Goal: Transaction & Acquisition: Download file/media

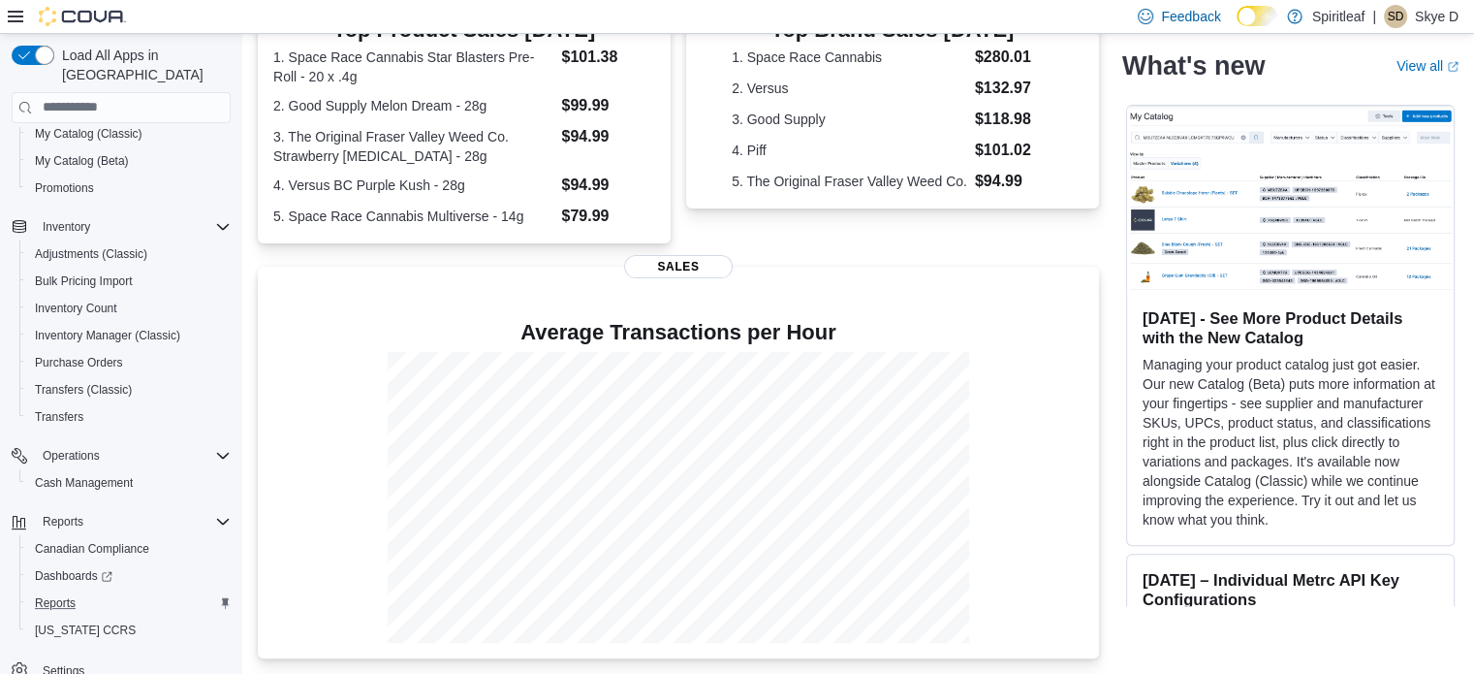
scroll to position [194, 0]
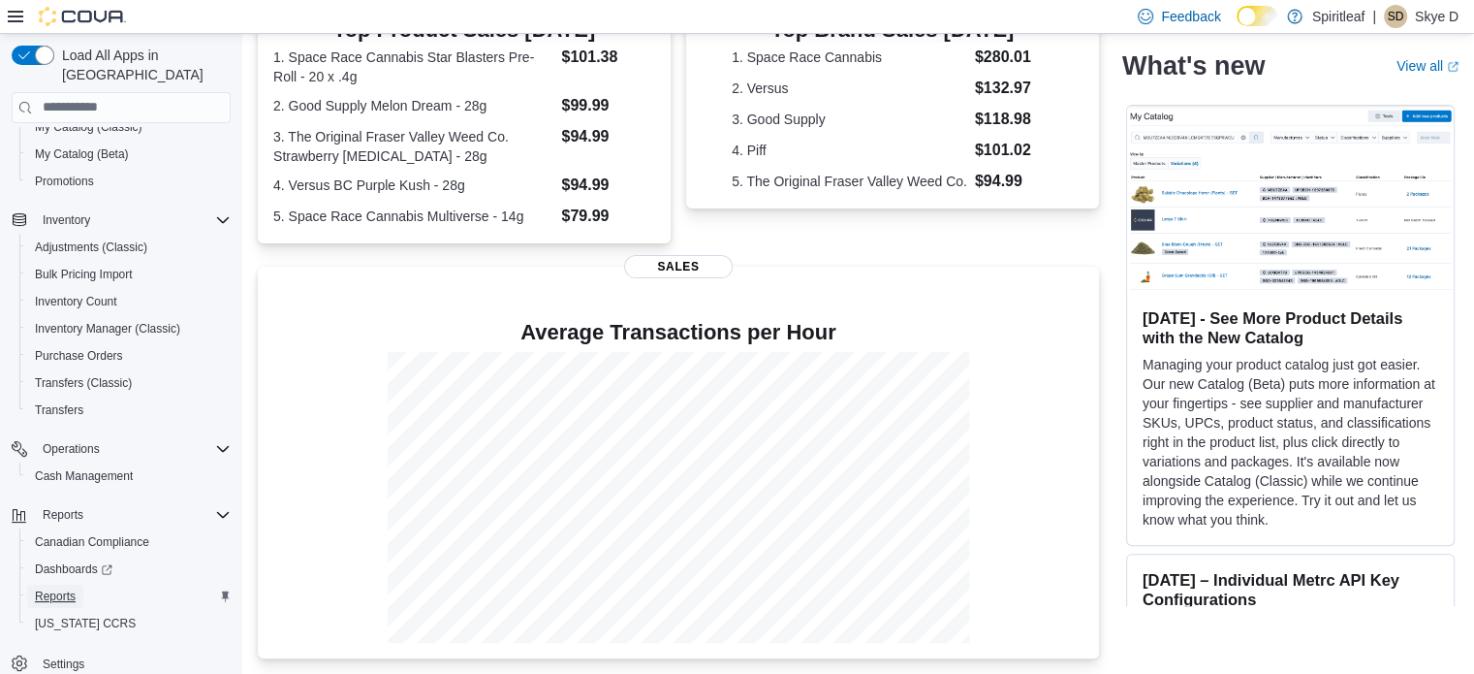
click at [64, 588] on span "Reports" at bounding box center [55, 596] width 41 height 16
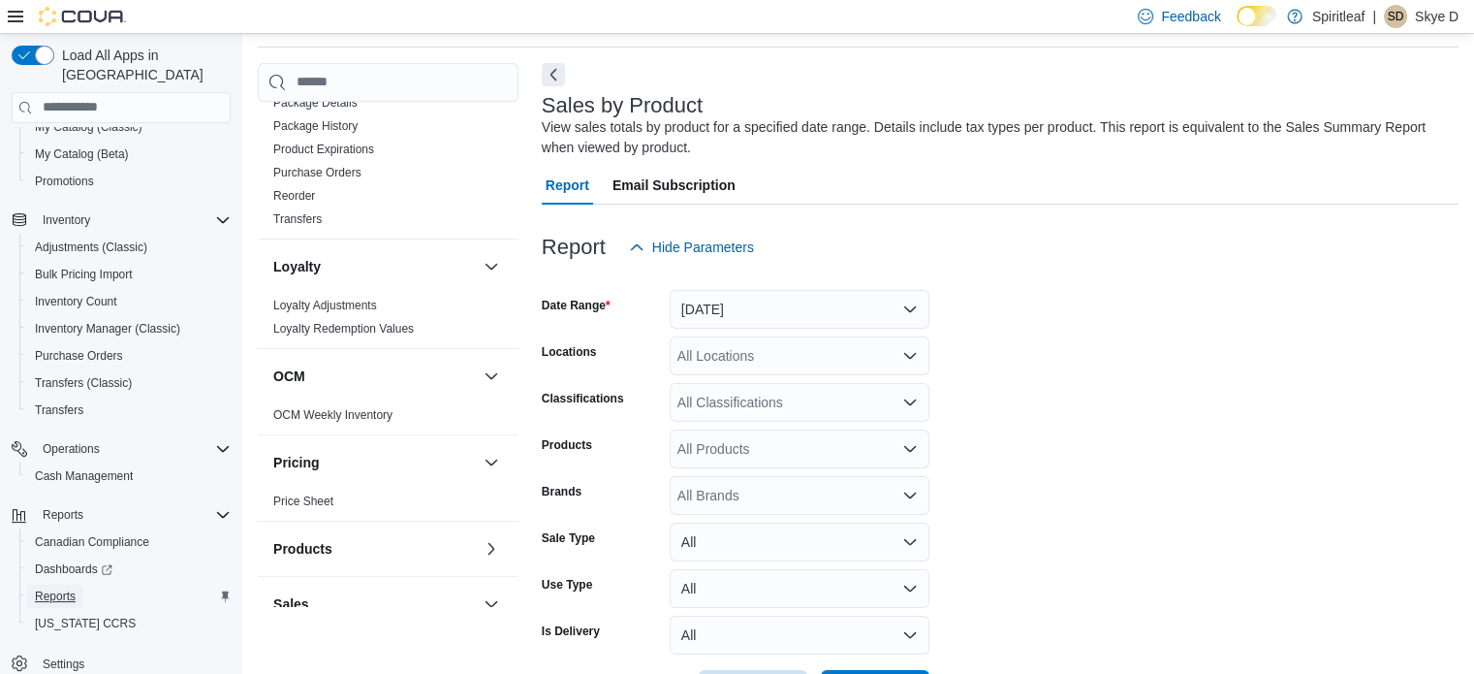
scroll to position [597, 0]
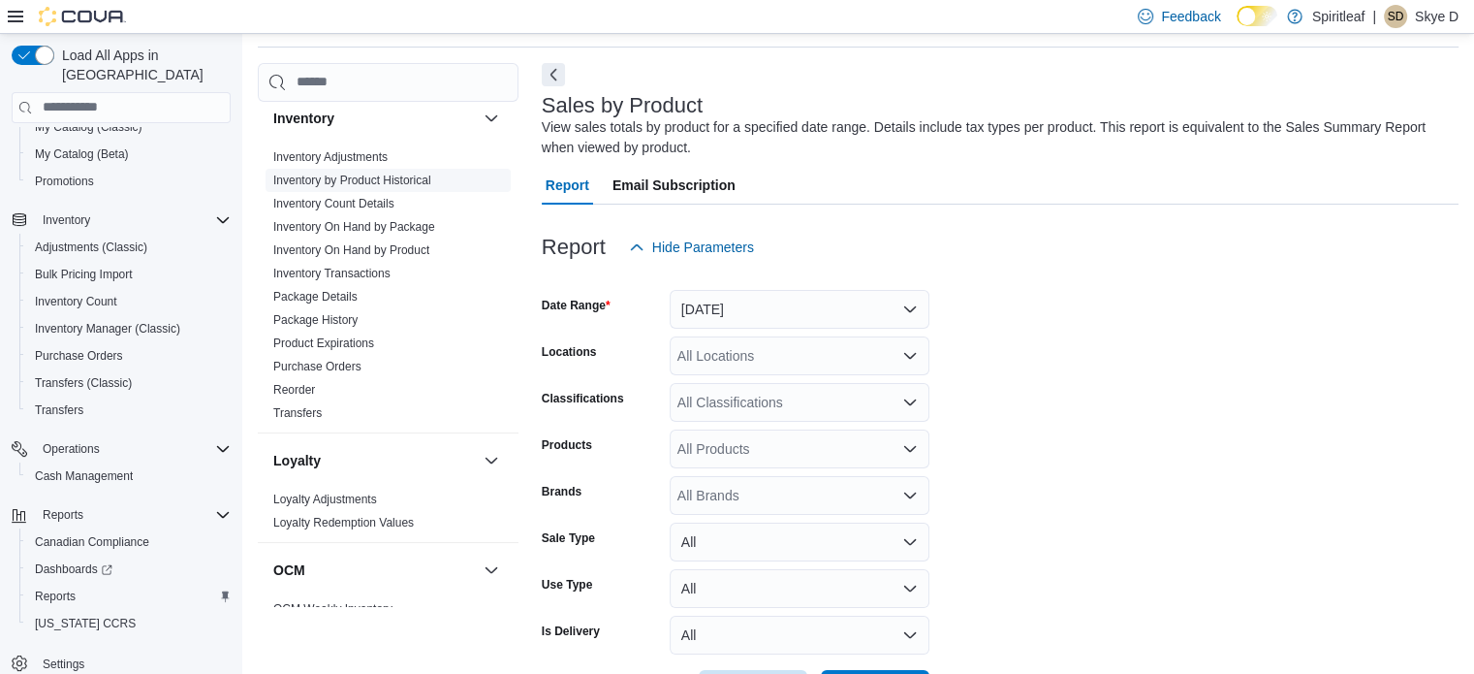
click at [398, 229] on link "Inventory On Hand by Package" at bounding box center [354, 227] width 162 height 14
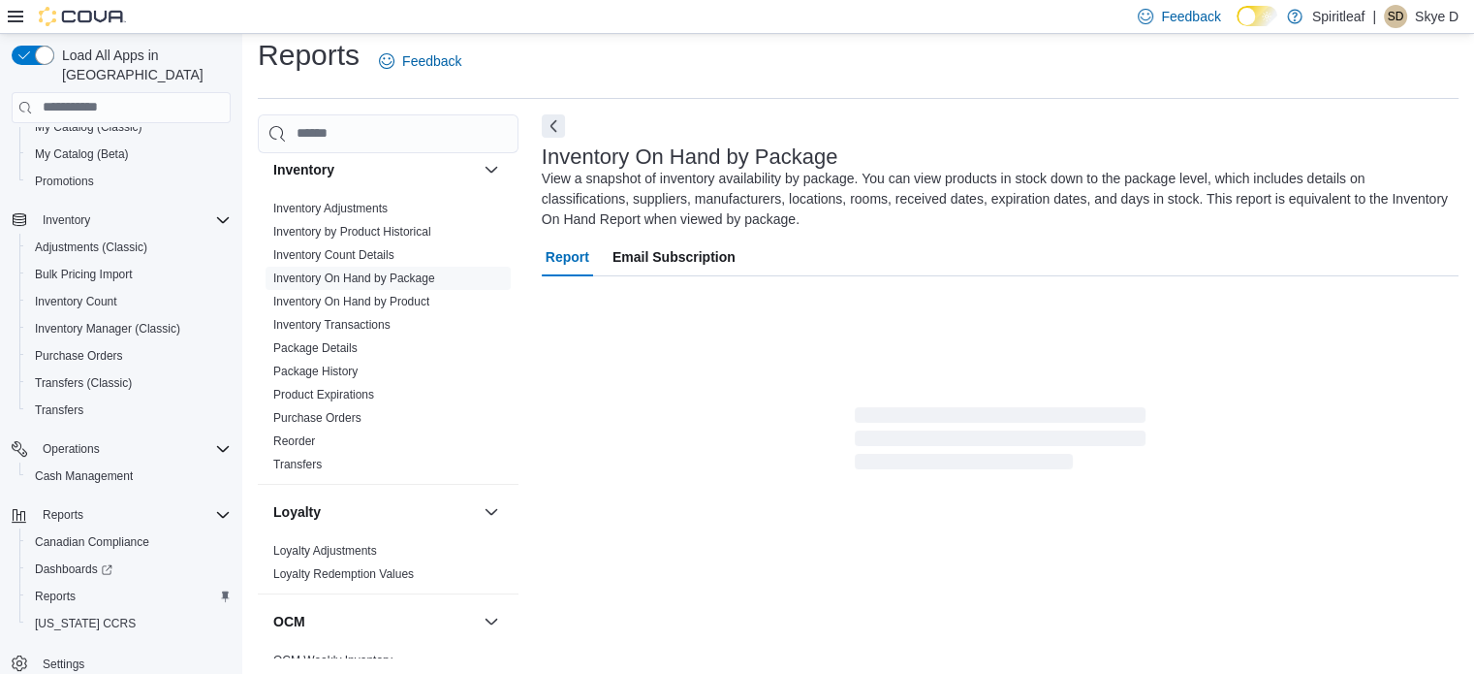
scroll to position [85, 0]
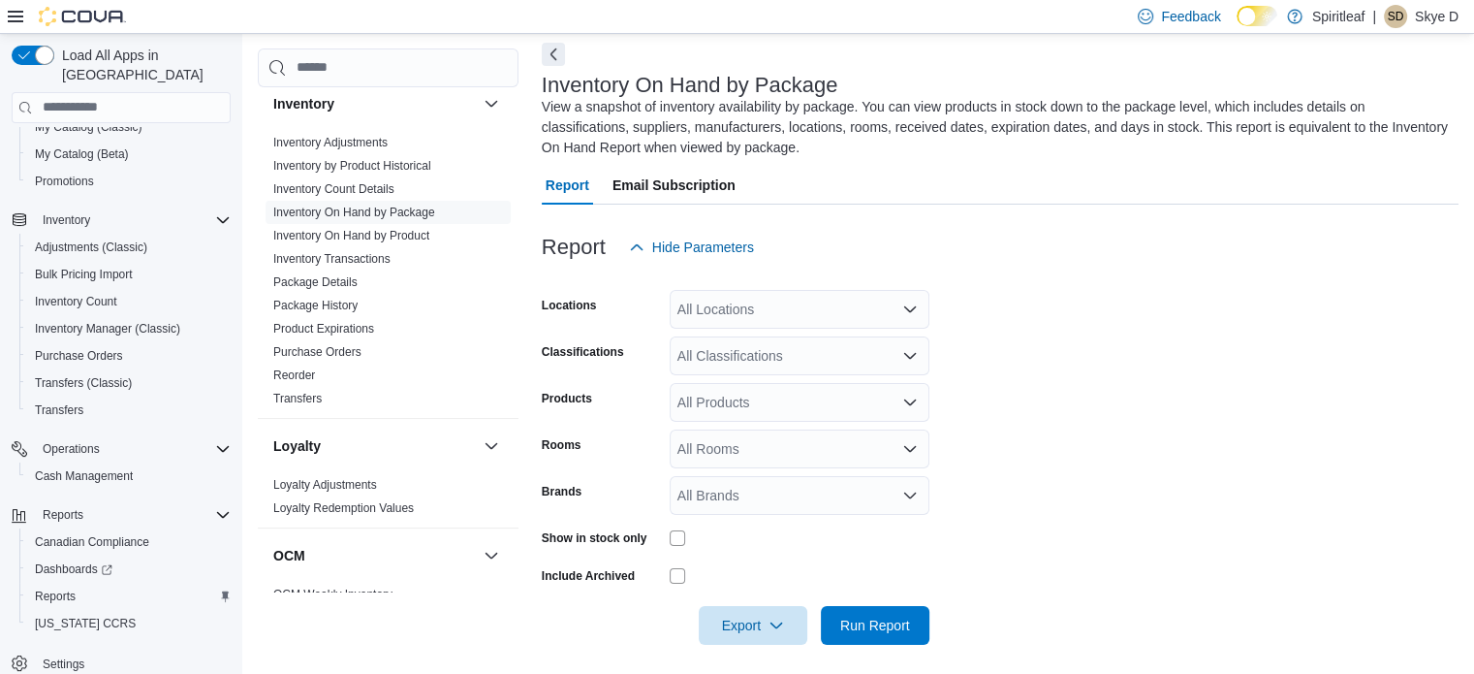
click at [769, 312] on div "All Locations" at bounding box center [800, 309] width 260 height 39
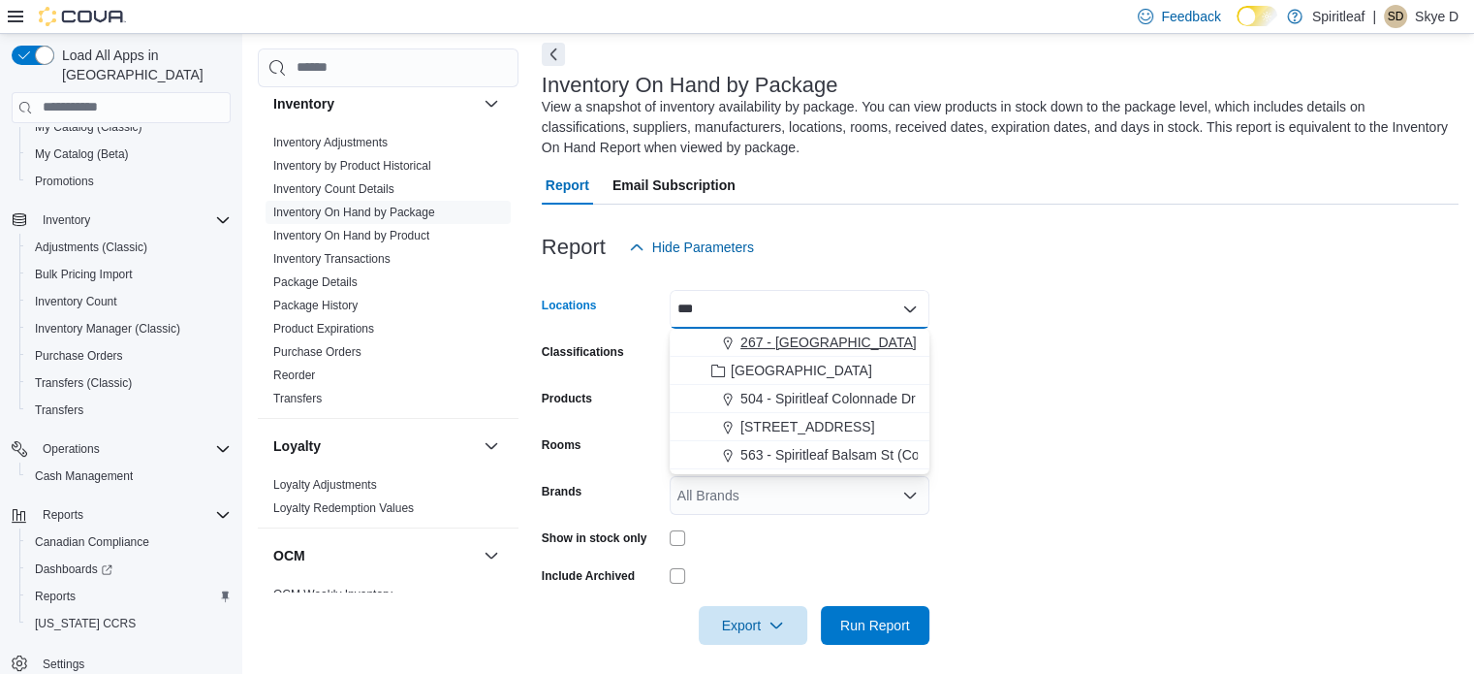
type input "***"
click at [780, 333] on span "267 - [GEOGRAPHIC_DATA]" at bounding box center [829, 341] width 176 height 19
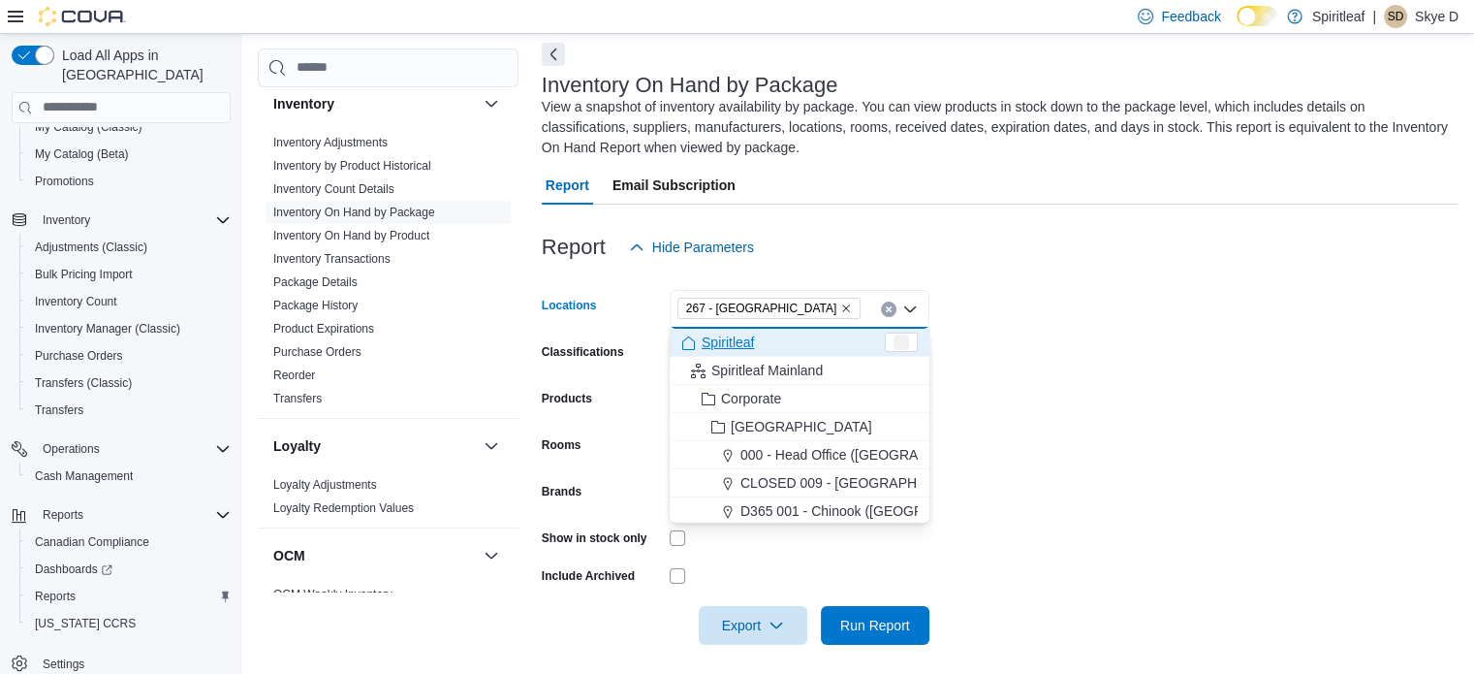
click at [1147, 333] on form "Locations 267 - [GEOGRAPHIC_DATA] box. Selected. 267 - [GEOGRAPHIC_DATA]. Press…" at bounding box center [1000, 456] width 917 height 378
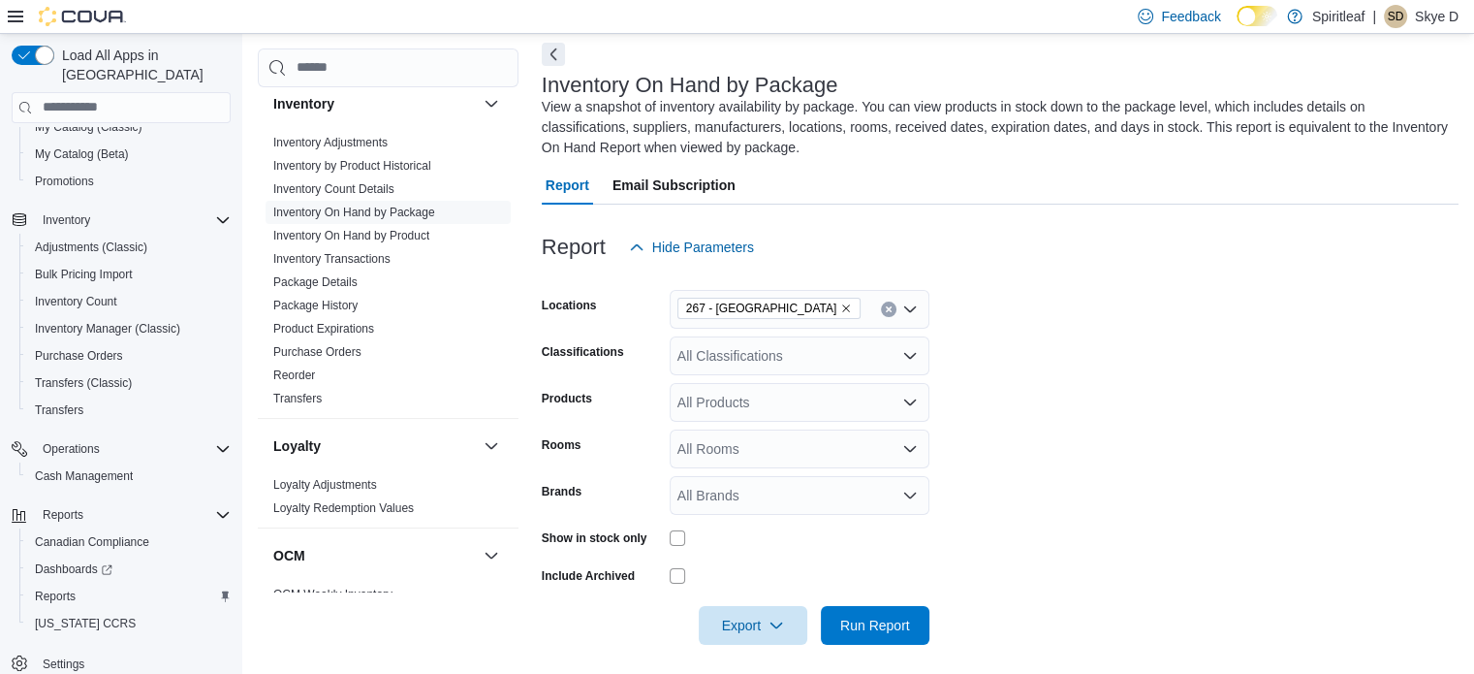
click at [738, 347] on div "All Classifications" at bounding box center [800, 355] width 260 height 39
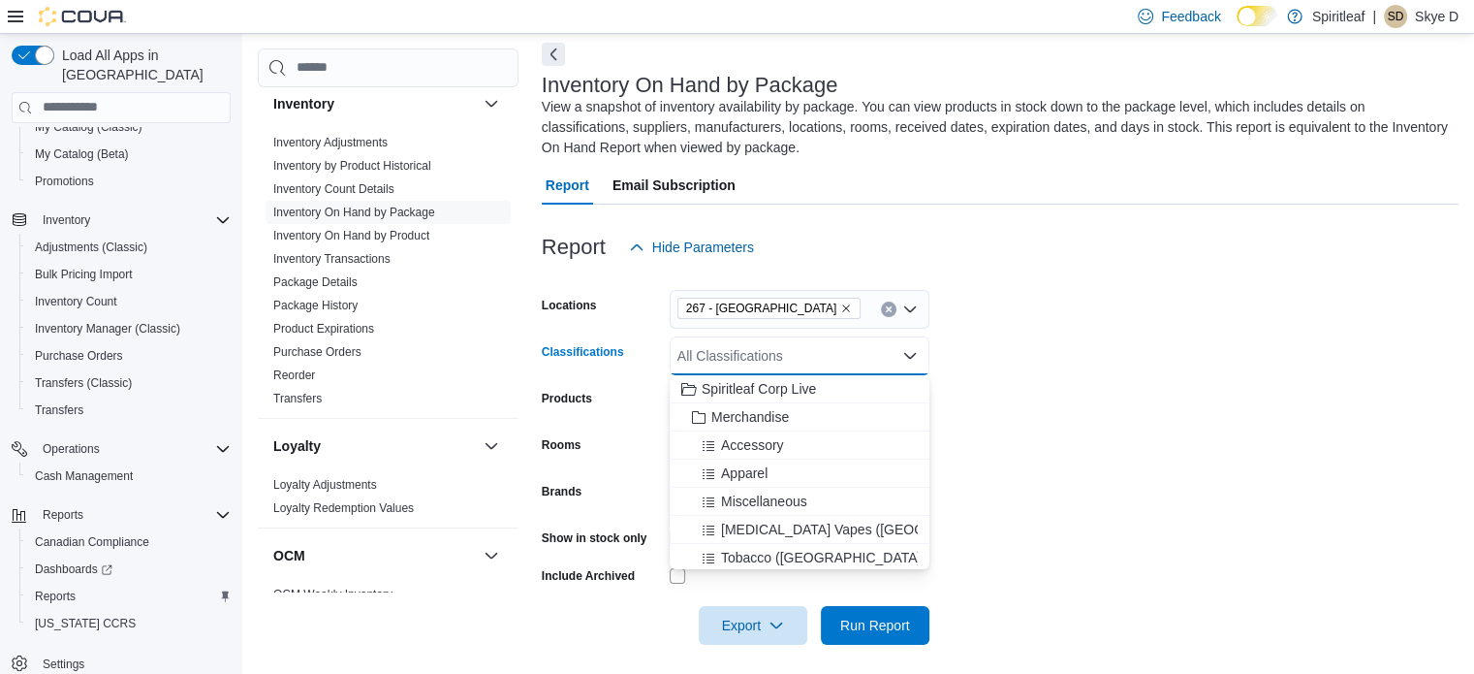
click at [1111, 331] on form "Locations 267 - Cold Lake Classifications All Classifications Combo box. Select…" at bounding box center [1000, 456] width 917 height 378
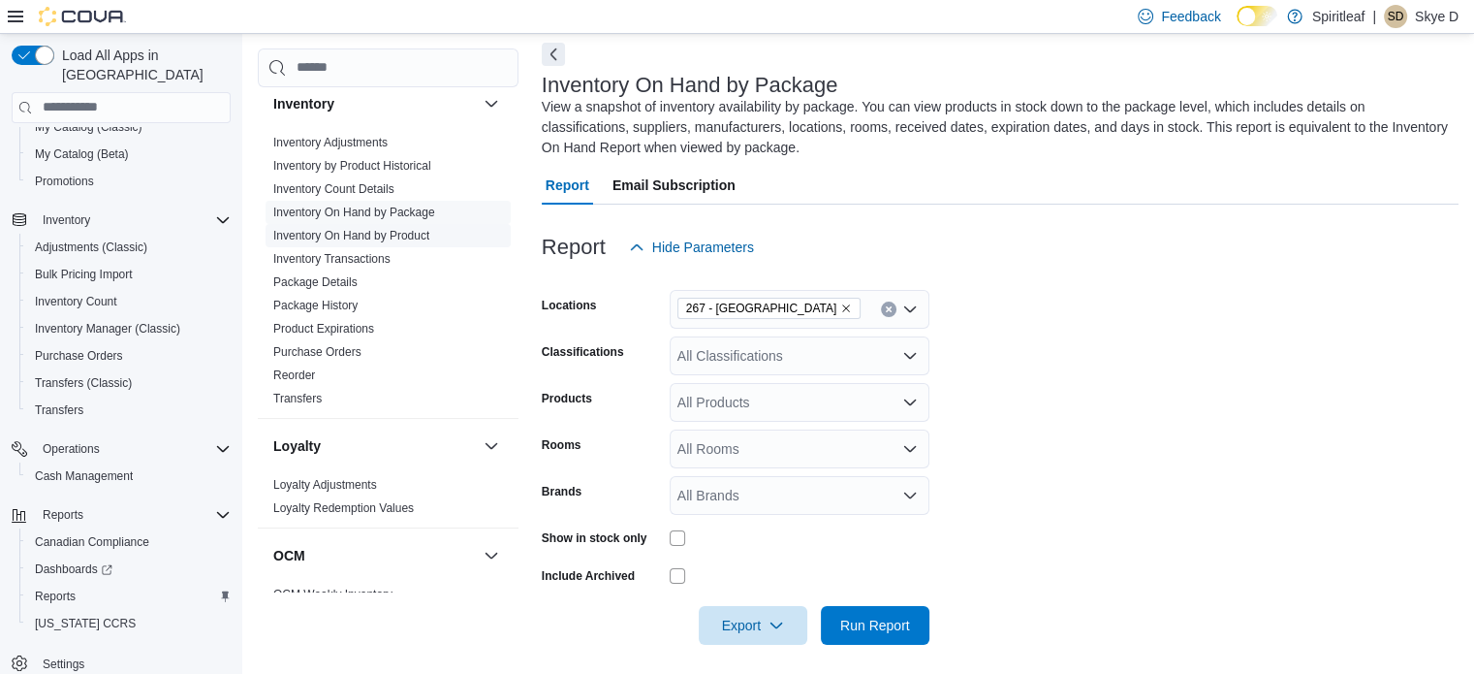
click at [437, 237] on span "Inventory On Hand by Product" at bounding box center [388, 235] width 245 height 23
click at [420, 239] on link "Inventory On Hand by Product" at bounding box center [351, 236] width 156 height 14
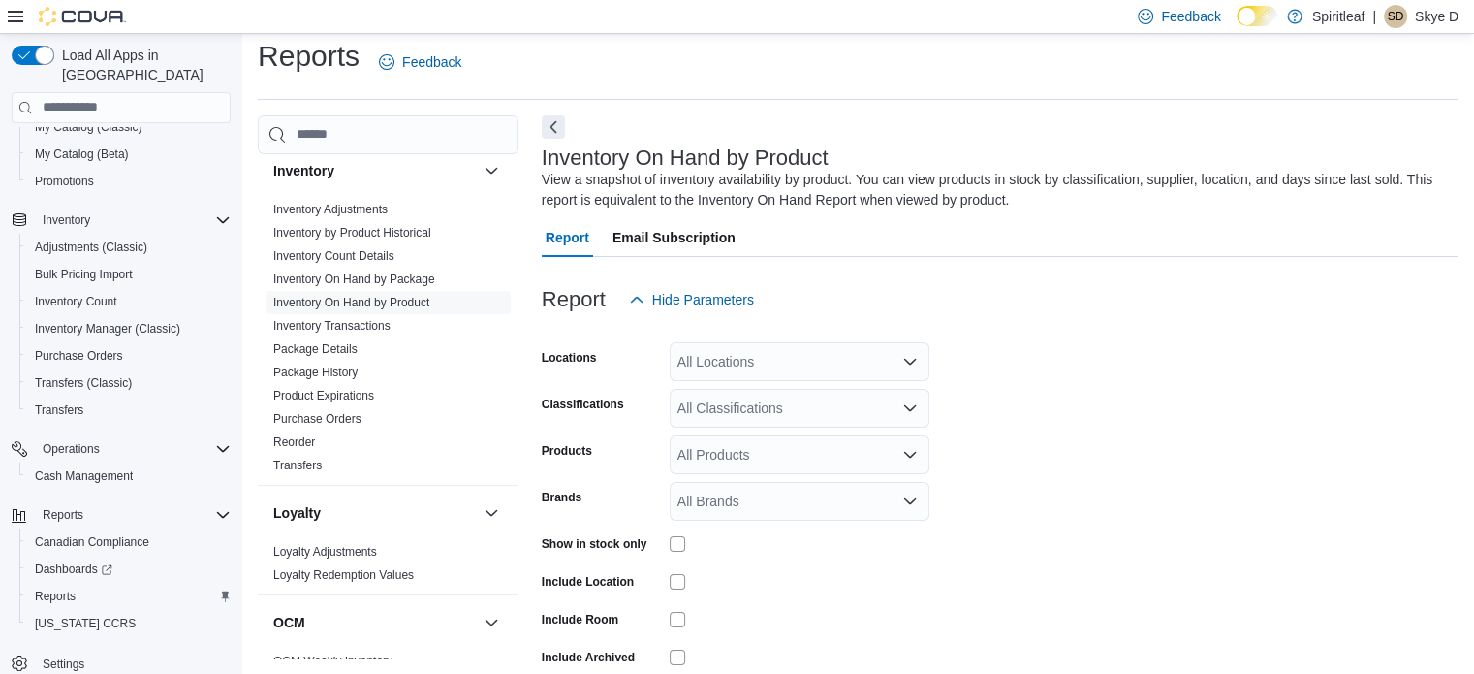
scroll to position [65, 0]
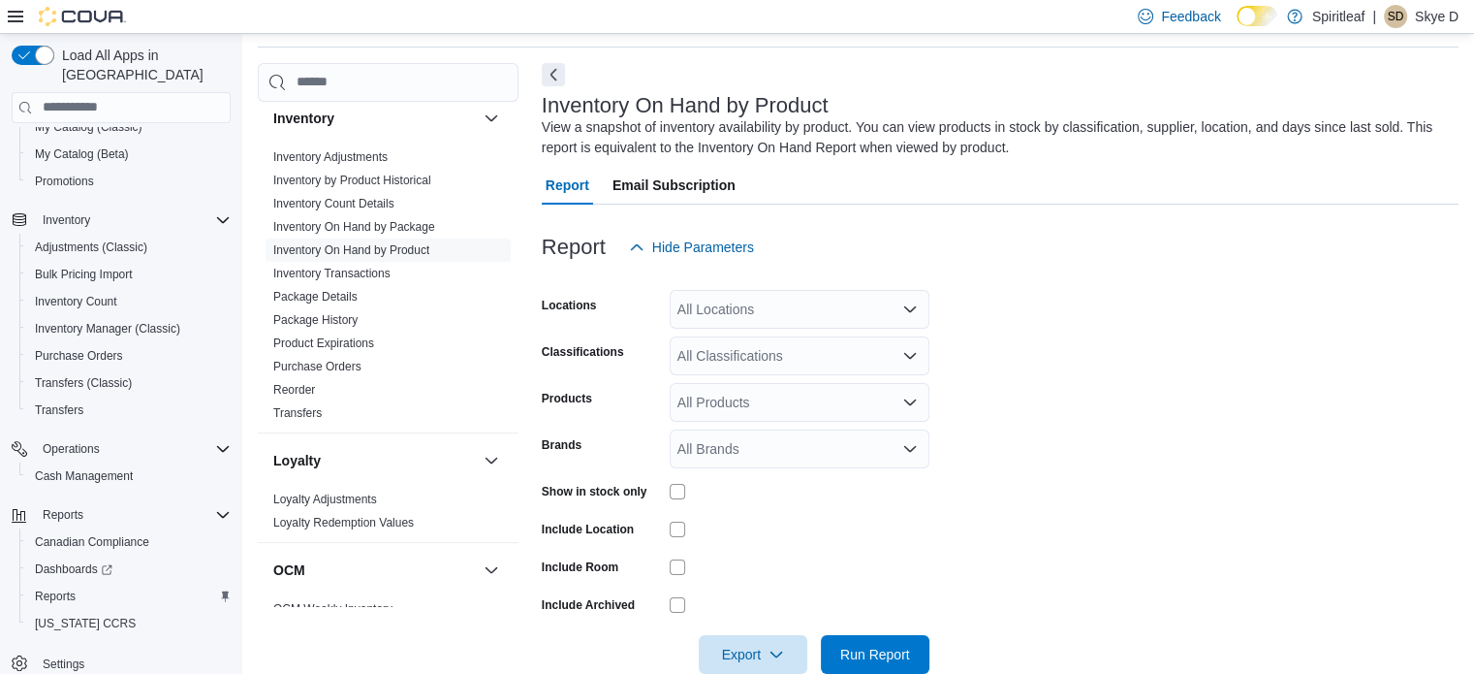
click at [743, 309] on div "All Locations" at bounding box center [800, 309] width 260 height 39
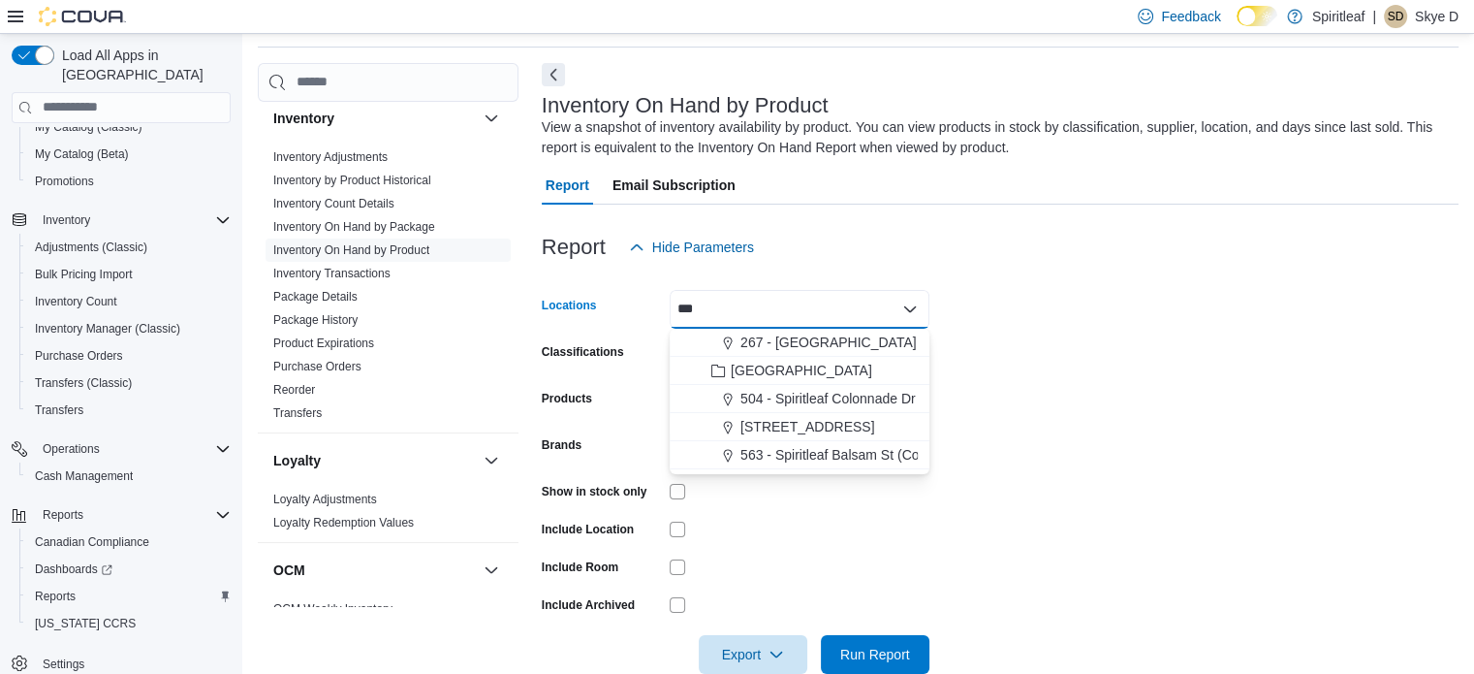
type input "***"
drag, startPoint x: 779, startPoint y: 326, endPoint x: 1111, endPoint y: 362, distance: 333.4
click at [795, 339] on span "267 - [GEOGRAPHIC_DATA]" at bounding box center [829, 341] width 176 height 19
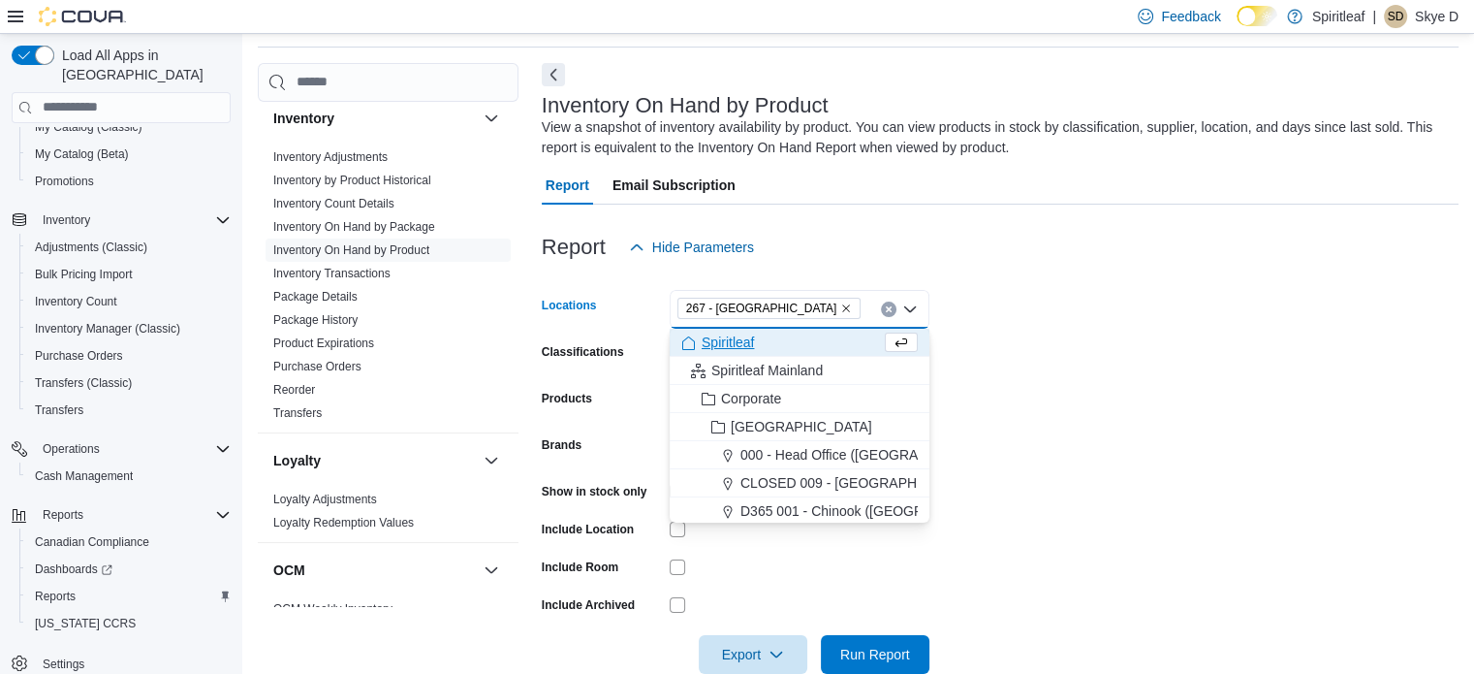
click at [1112, 362] on form "Locations 267 - [GEOGRAPHIC_DATA] box. Selected. 267 - [GEOGRAPHIC_DATA]. Press…" at bounding box center [1000, 470] width 917 height 407
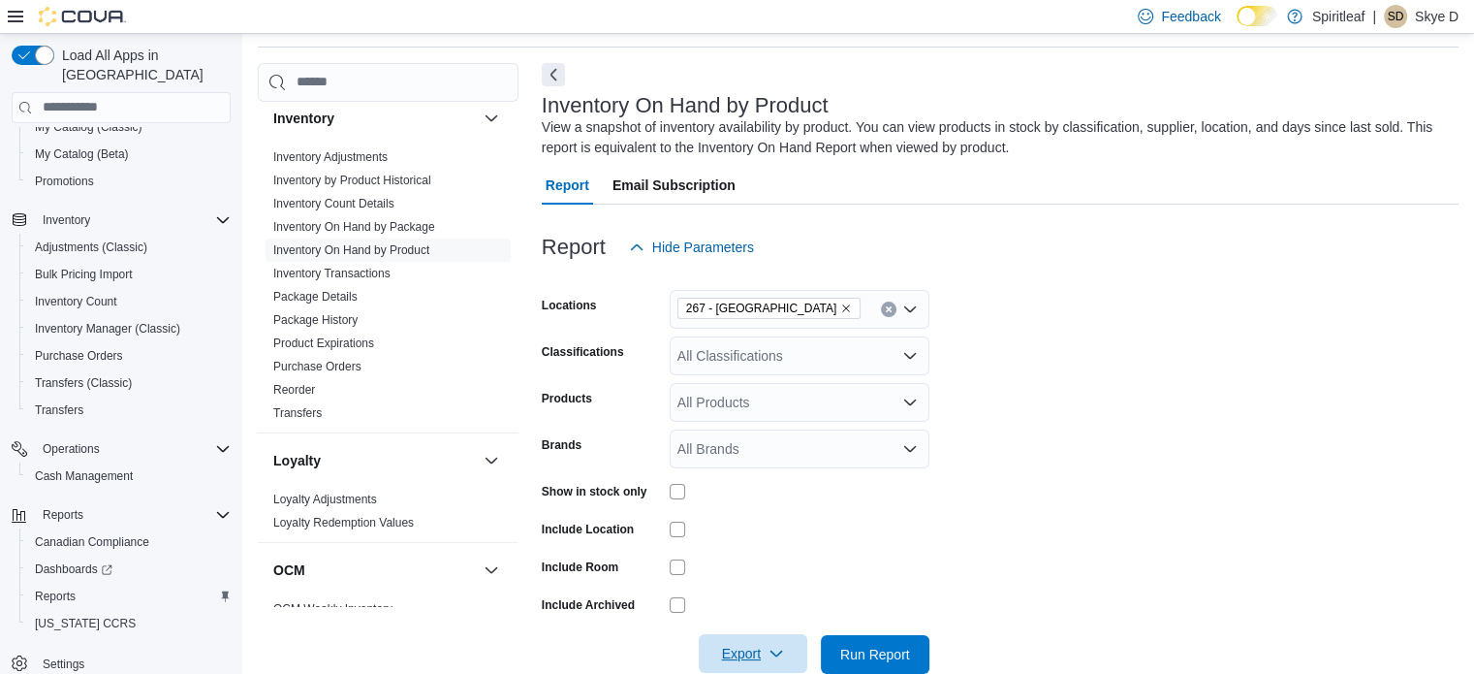
click at [734, 635] on div "Export" at bounding box center [758, 654] width 118 height 39
click at [764, 657] on span "Export" at bounding box center [752, 653] width 85 height 39
click at [791, 532] on span "Export to Excel" at bounding box center [755, 535] width 87 height 16
drag, startPoint x: 1073, startPoint y: 445, endPoint x: 1007, endPoint y: 552, distance: 125.3
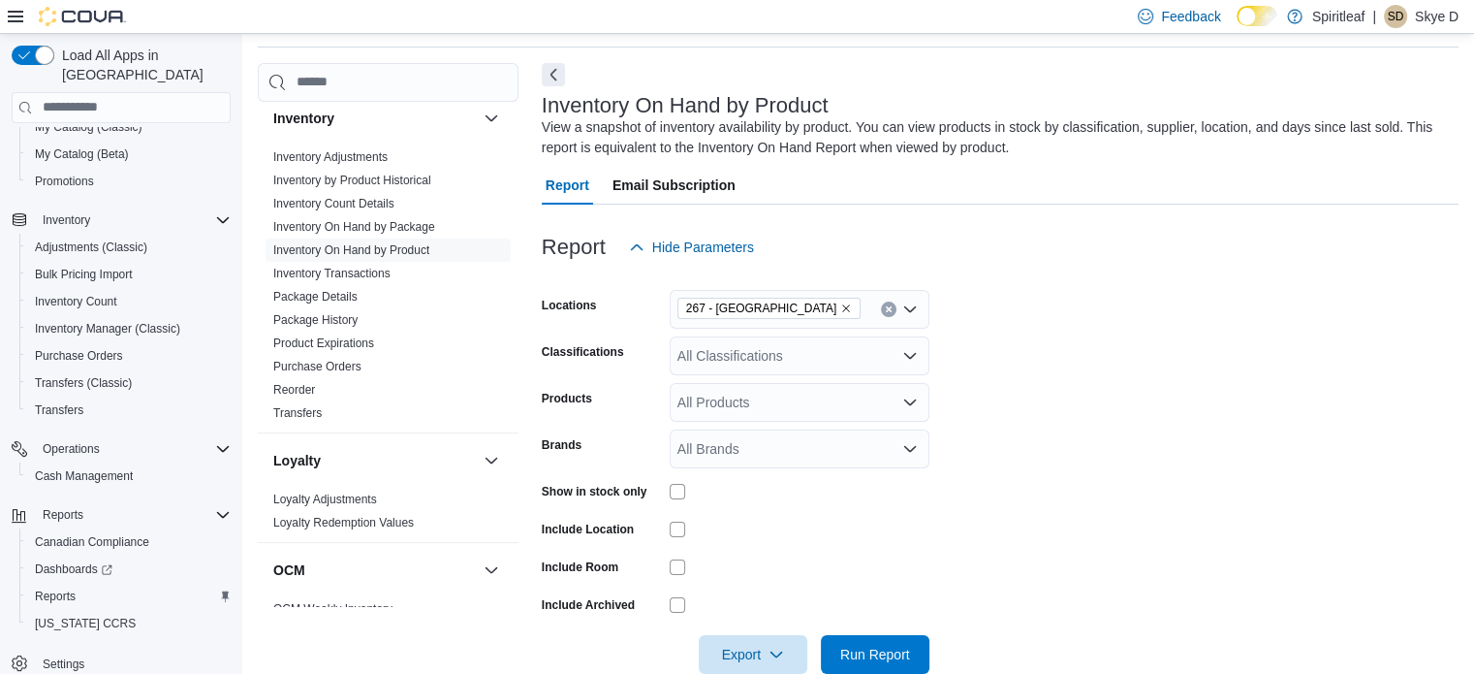
click at [1077, 446] on form "Locations 267 - Cold Lake Classifications All Classifications Products All Prod…" at bounding box center [1000, 470] width 917 height 407
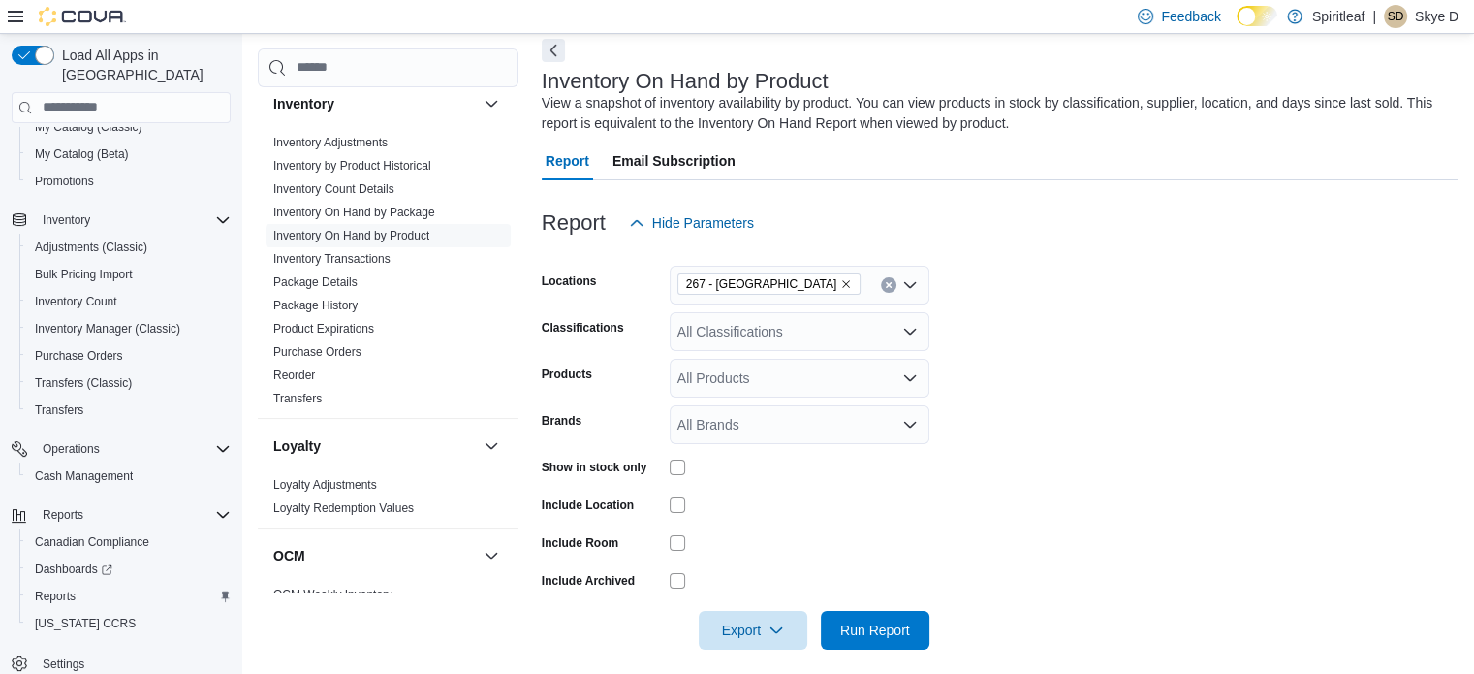
scroll to position [103, 0]
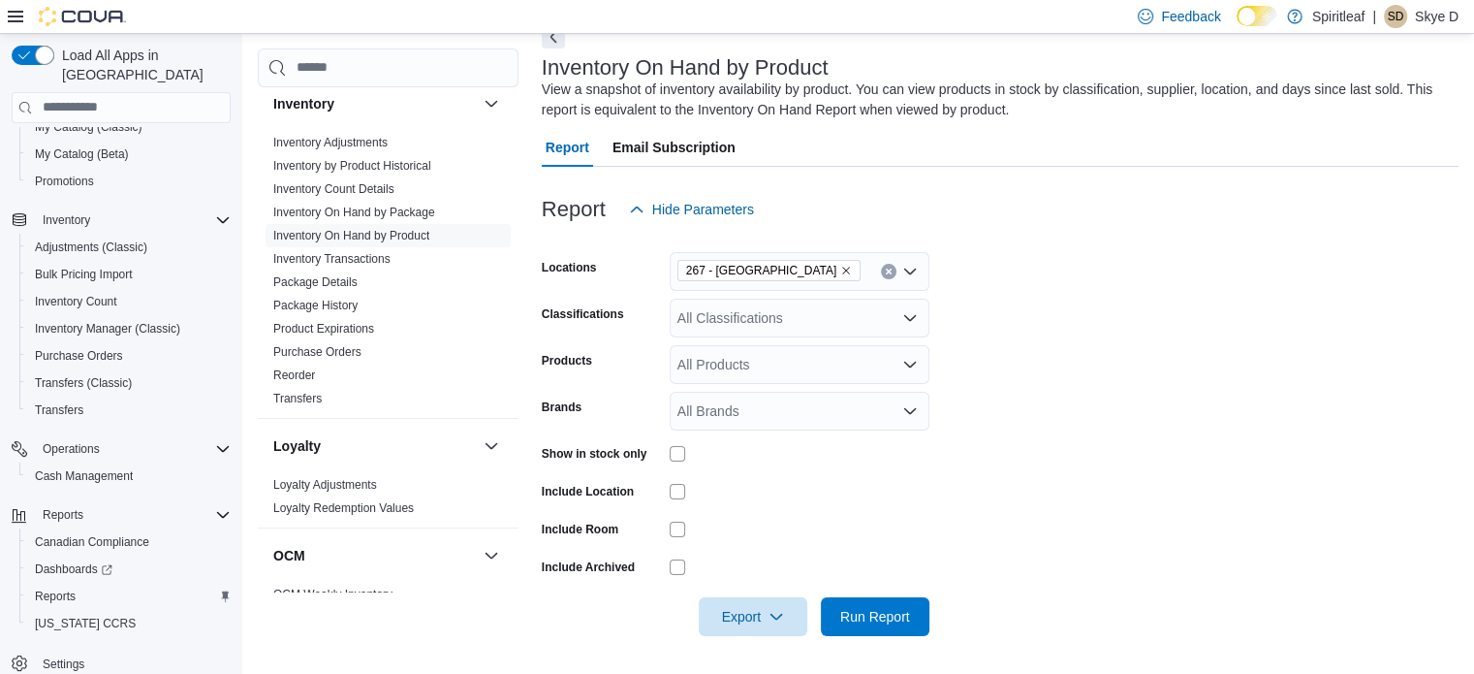
drag, startPoint x: 1073, startPoint y: 499, endPoint x: 705, endPoint y: 575, distance: 376.0
click at [1073, 498] on form "Locations 267 - Cold Lake Classifications All Classifications Products All Prod…" at bounding box center [1000, 432] width 917 height 407
